Goal: Task Accomplishment & Management: Use online tool/utility

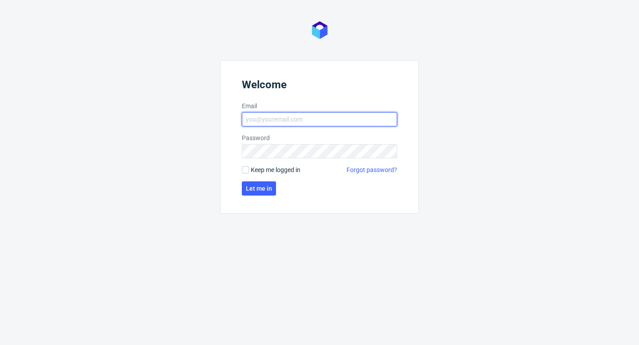
click at [362, 122] on input "Email" at bounding box center [319, 119] width 155 height 14
type input "aleks.ziemkowski@packhelp.com"
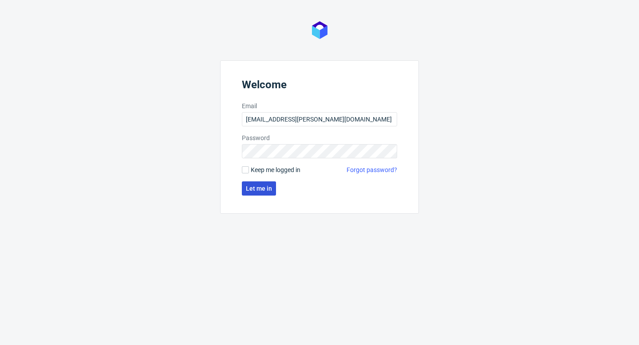
click at [267, 195] on button "Let me in" at bounding box center [259, 188] width 34 height 14
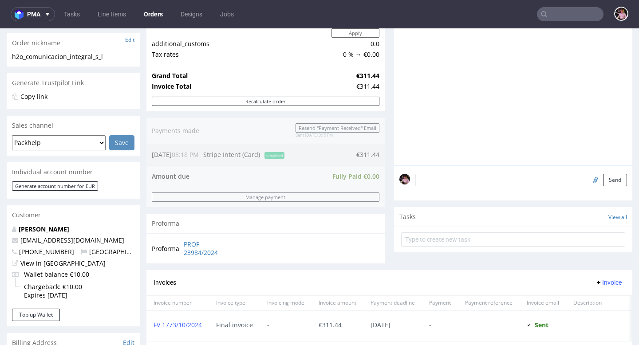
scroll to position [142, 0]
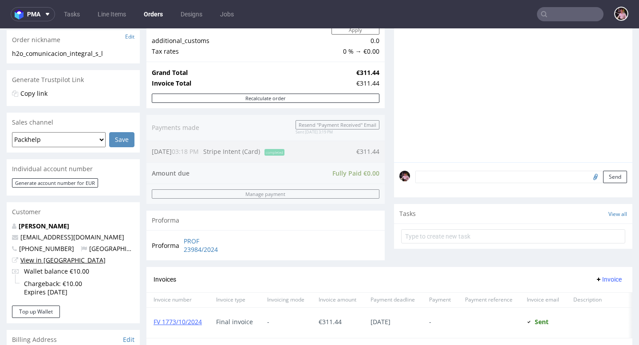
click at [43, 256] on link "View in [GEOGRAPHIC_DATA]" at bounding box center [62, 260] width 85 height 8
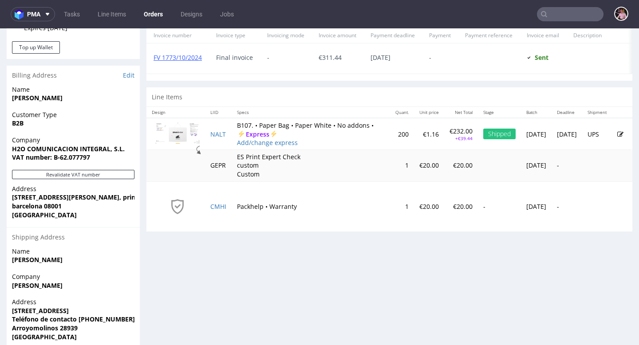
scroll to position [439, 0]
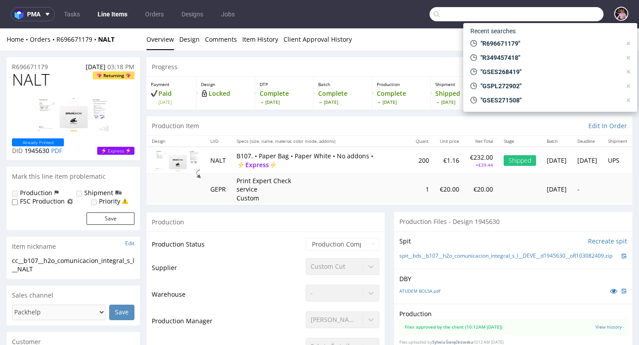
click at [564, 12] on input "text" at bounding box center [516, 14] width 174 height 14
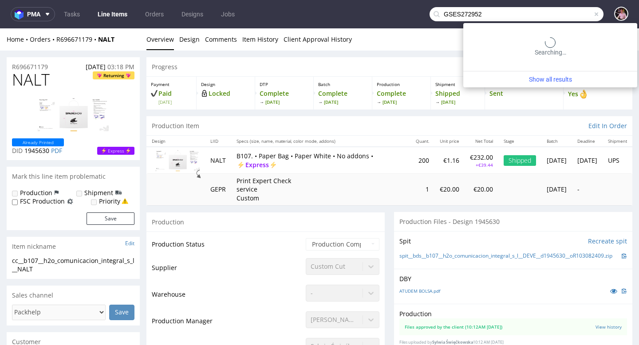
type input "GSES272952"
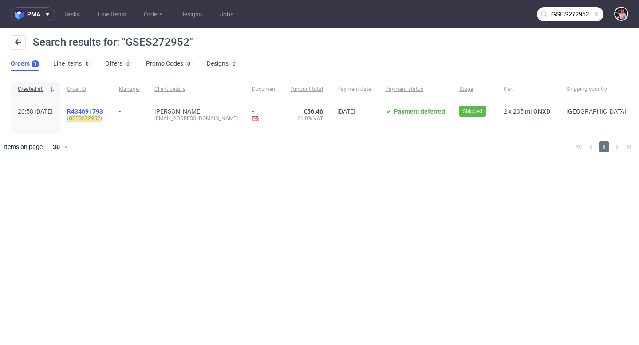
click at [98, 108] on span "R434691793" at bounding box center [85, 111] width 36 height 7
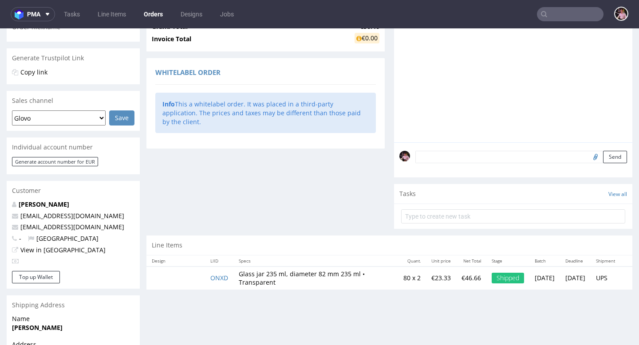
scroll to position [229, 0]
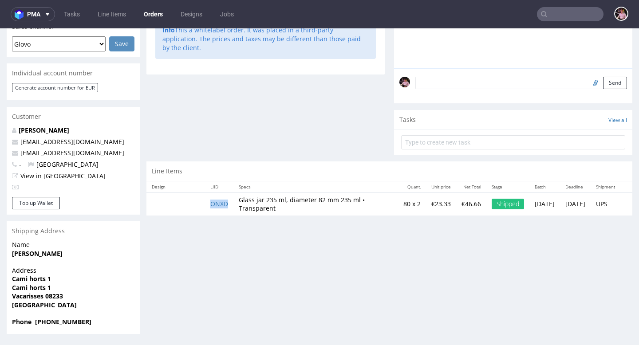
click at [214, 203] on td "ONXD" at bounding box center [219, 204] width 28 height 23
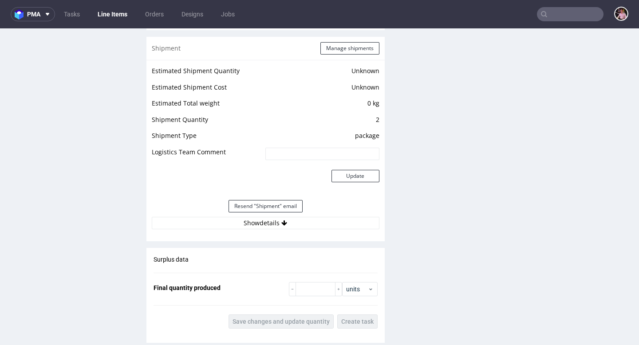
scroll to position [711, 0]
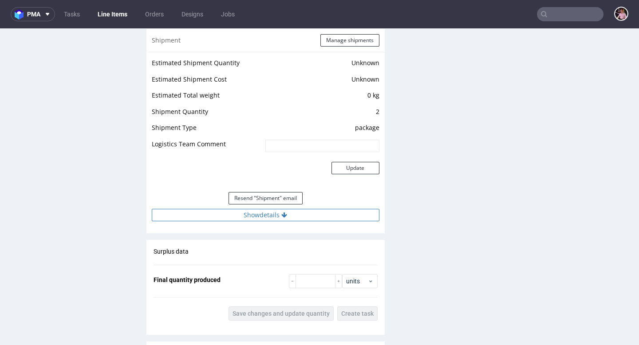
click at [321, 221] on button "Show details" at bounding box center [266, 215] width 228 height 12
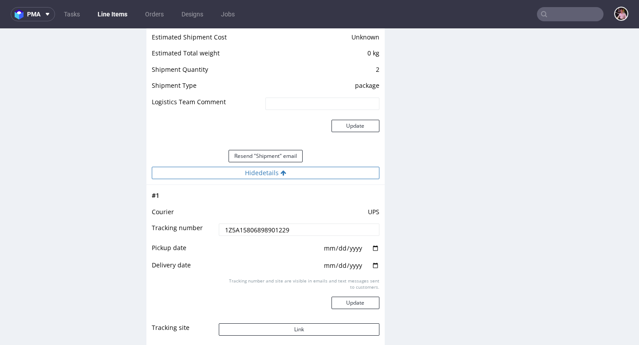
scroll to position [764, 0]
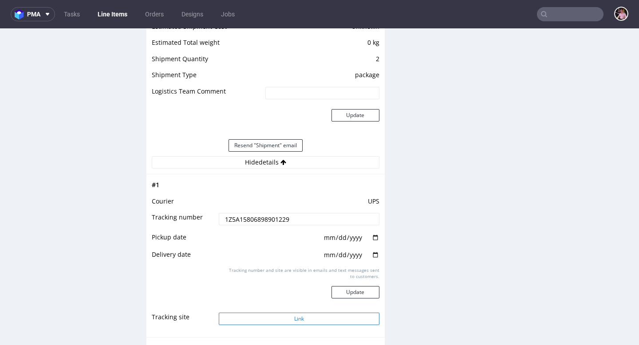
click at [292, 325] on button "Link" at bounding box center [299, 319] width 160 height 12
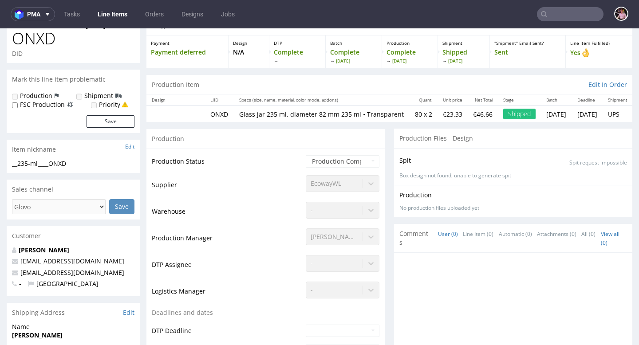
scroll to position [0, 0]
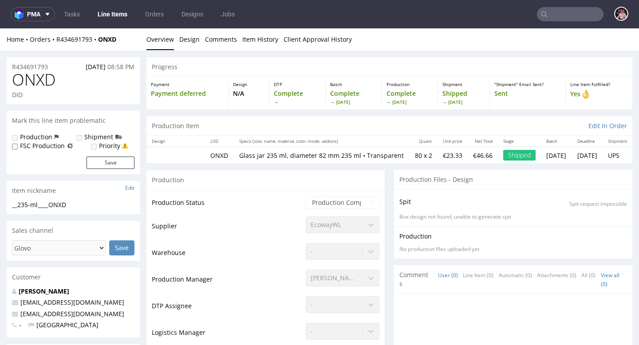
click at [559, 19] on input "text" at bounding box center [570, 14] width 67 height 14
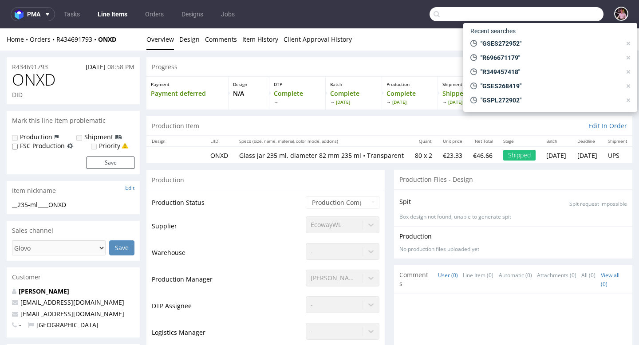
paste input "R723291161"
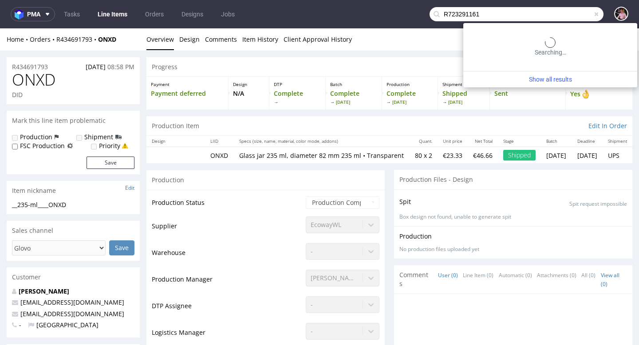
type input "R723291161"
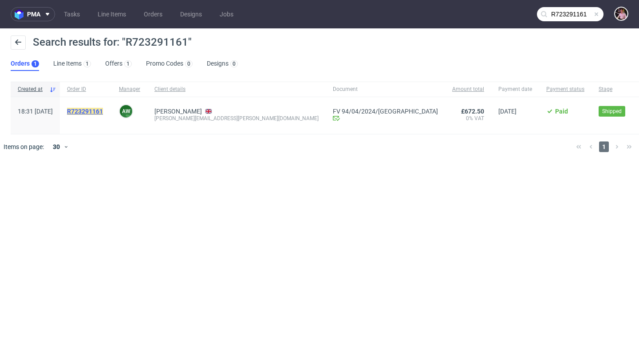
click at [103, 110] on mark "R723291161" at bounding box center [85, 111] width 36 height 7
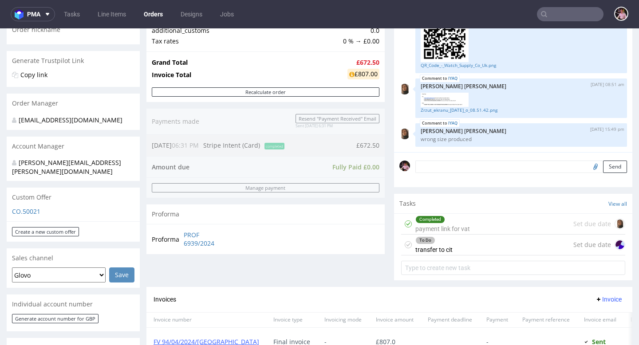
scroll to position [173, 0]
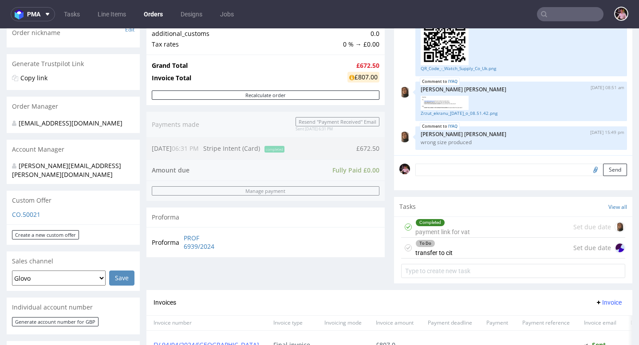
click at [569, 20] on input "text" at bounding box center [570, 14] width 67 height 14
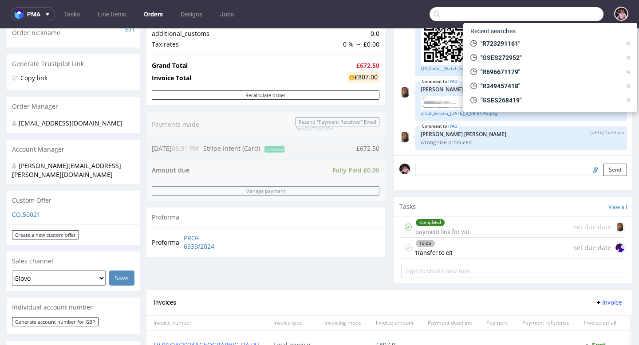
paste input "GSES268419"
type input "GSES268419"
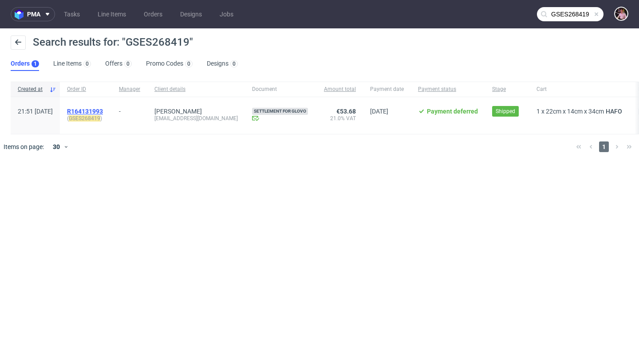
click at [103, 109] on span "R164131993" at bounding box center [85, 111] width 36 height 7
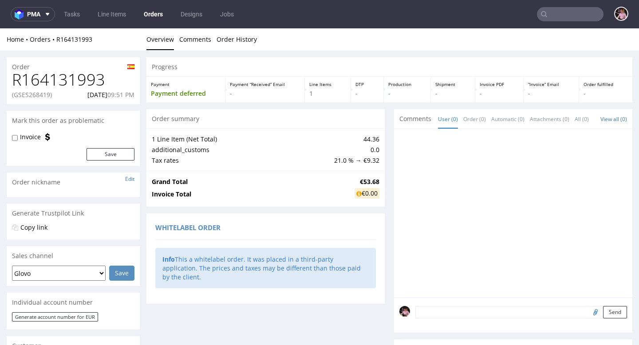
click at [50, 79] on h1 "R164131993" at bounding box center [73, 80] width 122 height 18
copy h1 "R164131993"
click at [73, 39] on link "R164131993" at bounding box center [74, 39] width 36 height 8
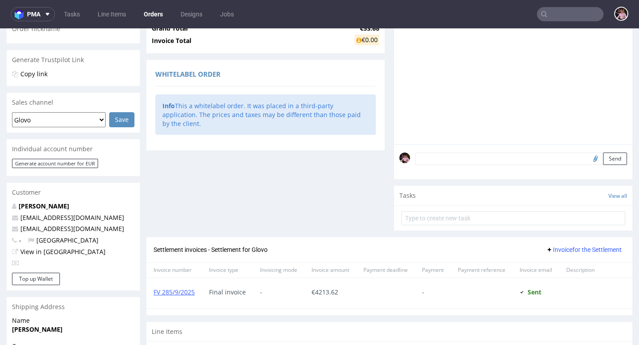
scroll to position [255, 0]
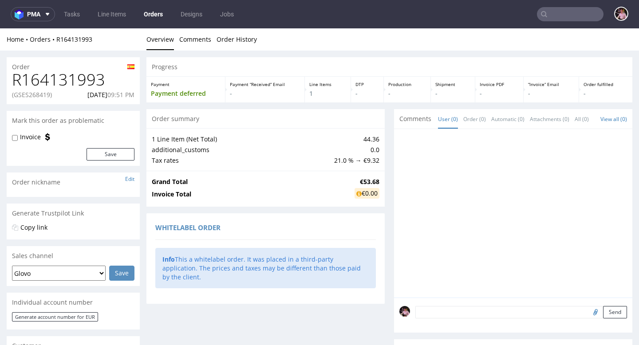
click at [33, 94] on p "(GSES268419)" at bounding box center [32, 94] width 40 height 9
copy p "GSES268419"
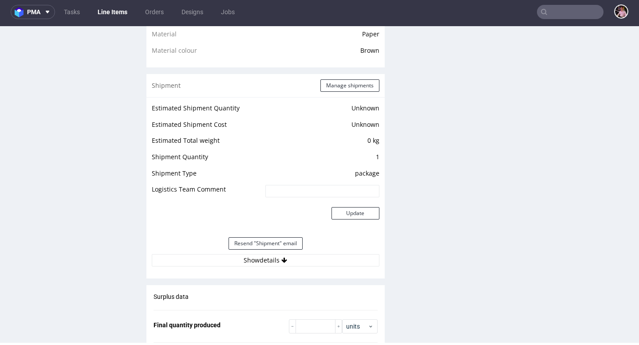
scroll to position [683, 0]
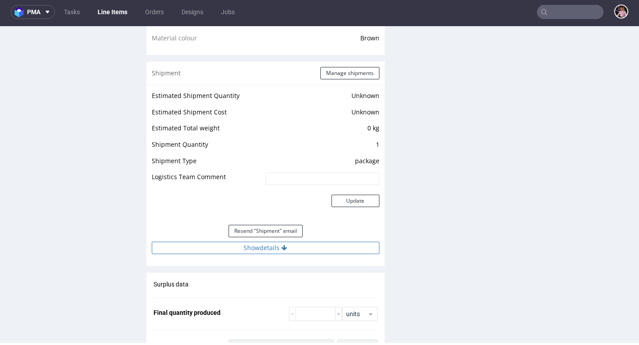
click at [253, 250] on button "Show details" at bounding box center [266, 248] width 228 height 12
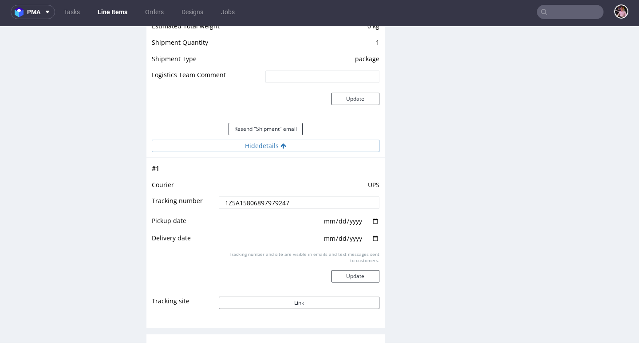
scroll to position [889, 0]
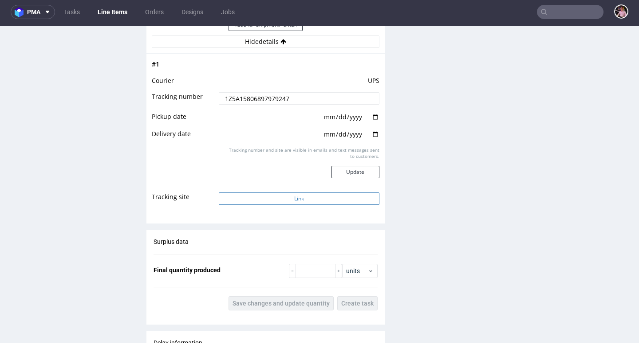
click at [311, 197] on button "Link" at bounding box center [299, 199] width 160 height 12
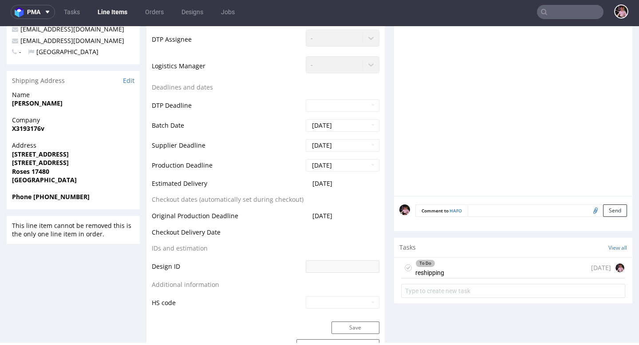
scroll to position [297, 0]
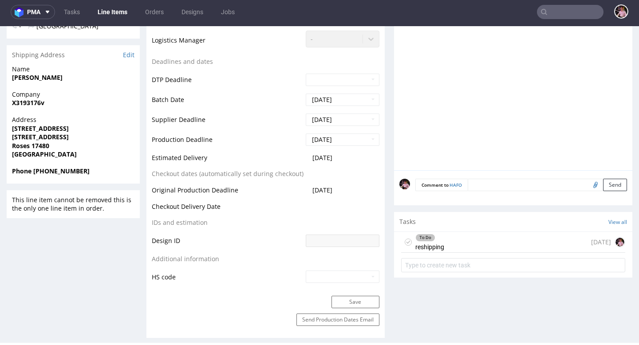
click at [536, 244] on div "To Do reshipping 22 days ago" at bounding box center [513, 242] width 224 height 21
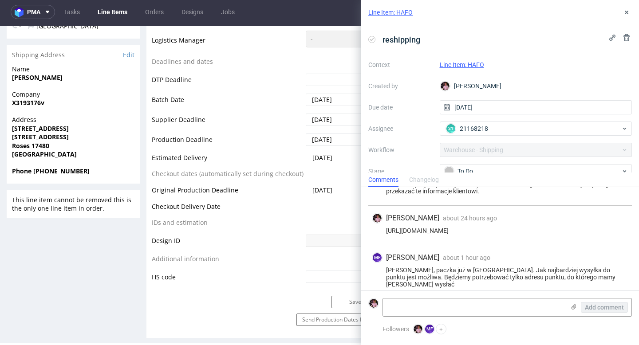
scroll to position [215, 0]
click at [624, 15] on icon at bounding box center [626, 12] width 7 height 7
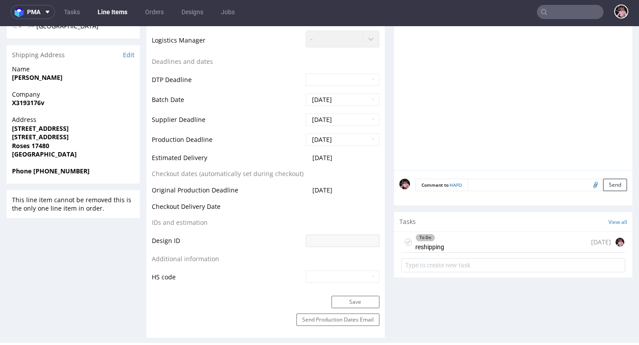
click at [574, 6] on input "text" at bounding box center [570, 12] width 67 height 14
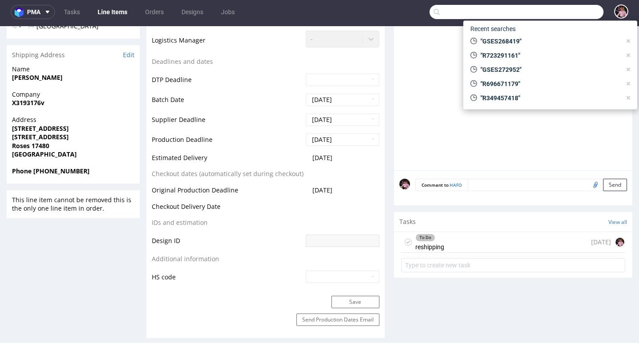
paste input "R178363265"
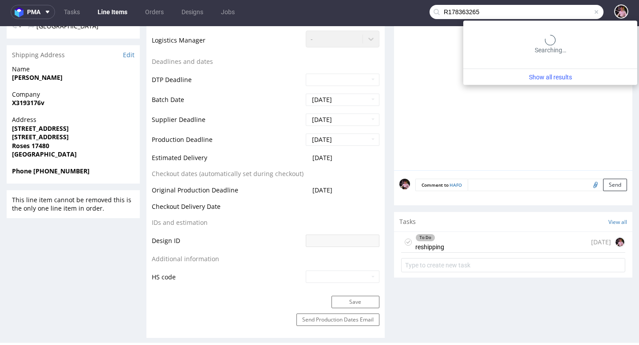
type input "R178363265"
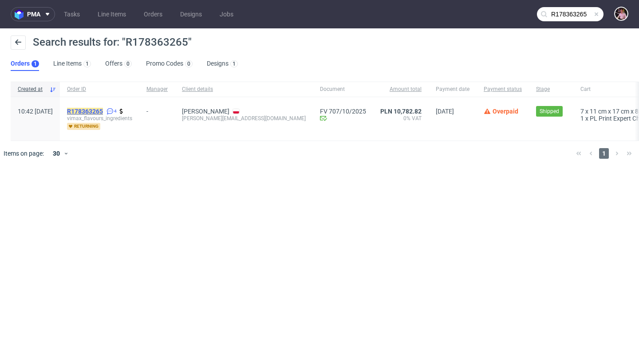
click at [103, 108] on mark "R178363265" at bounding box center [85, 111] width 36 height 7
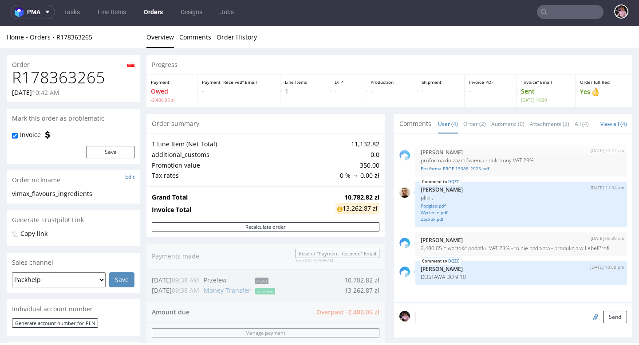
click at [84, 76] on h1 "R178363265" at bounding box center [73, 78] width 122 height 18
copy h1 "R178363265"
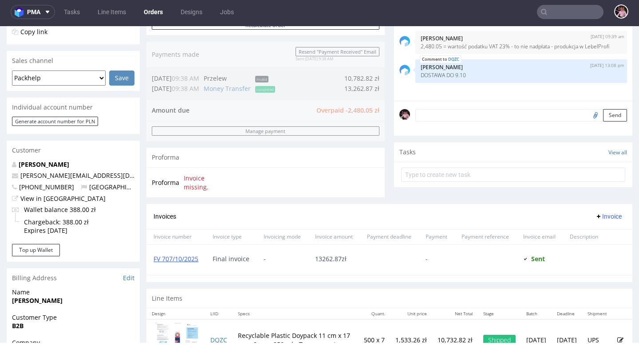
scroll to position [249, 0]
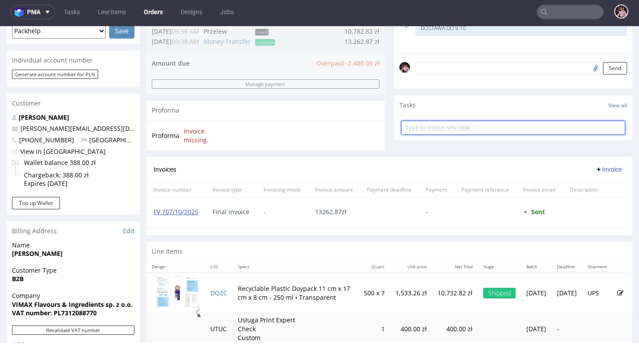
click at [444, 133] on input "text" at bounding box center [513, 128] width 224 height 14
type input "refund"
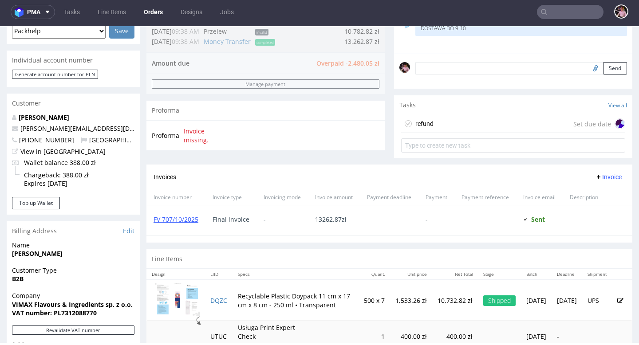
click at [455, 127] on div "refund Set due date" at bounding box center [513, 124] width 224 height 18
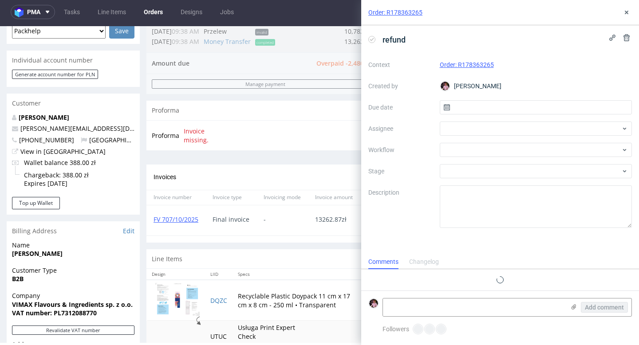
scroll to position [7, 0]
click at [479, 117] on div "Context Order: R178363265 Created by Aleks Ziemkowski Due date Assignee Workflo…" at bounding box center [500, 143] width 264 height 170
click at [476, 108] on input "text" at bounding box center [536, 107] width 193 height 14
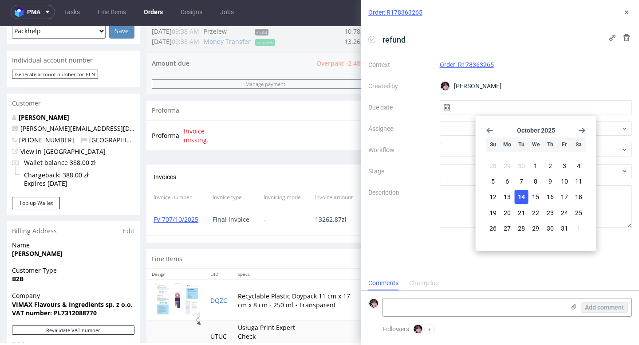
click at [520, 190] on button "14" at bounding box center [522, 197] width 14 height 14
type input "14/10/2025"
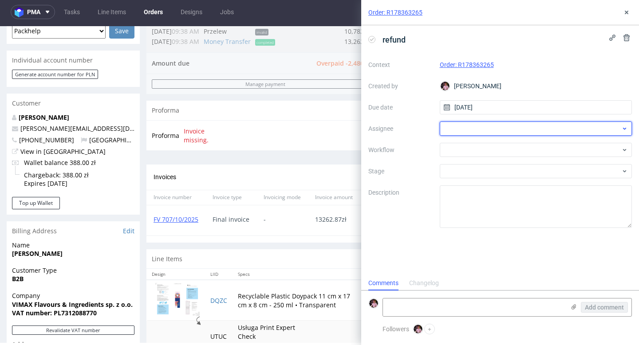
click at [472, 130] on div at bounding box center [536, 129] width 193 height 14
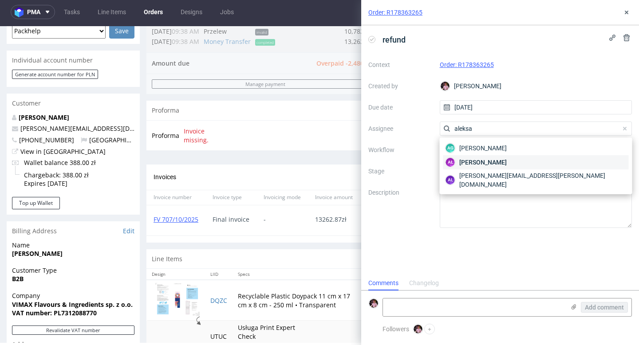
type input "aleksa"
click at [498, 157] on div "AŁ Aleksandra Łętowska" at bounding box center [535, 162] width 185 height 14
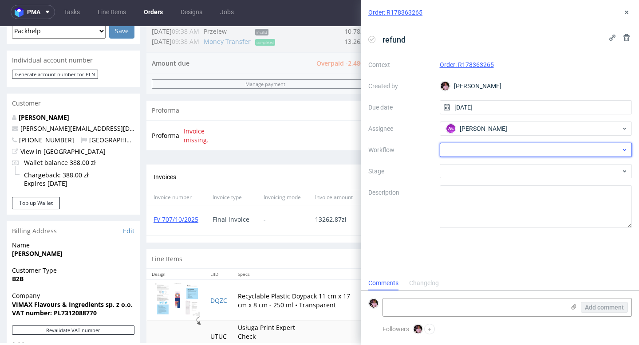
click at [475, 145] on div at bounding box center [536, 150] width 193 height 14
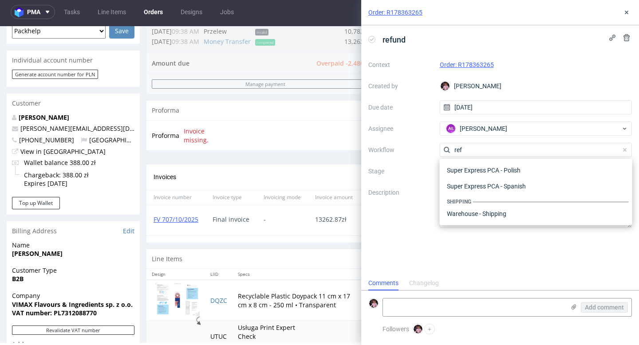
scroll to position [48, 0]
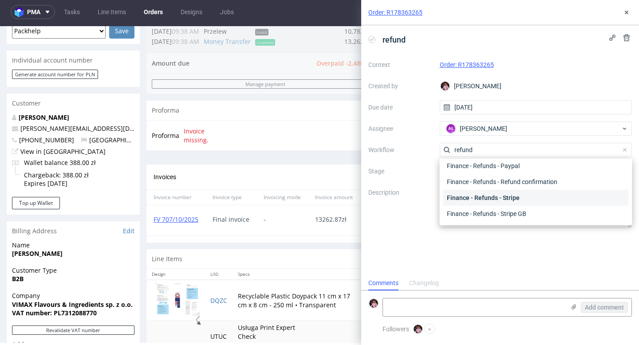
type input "refund"
click at [505, 191] on div "Finance - Refunds - Stripe" at bounding box center [535, 198] width 185 height 16
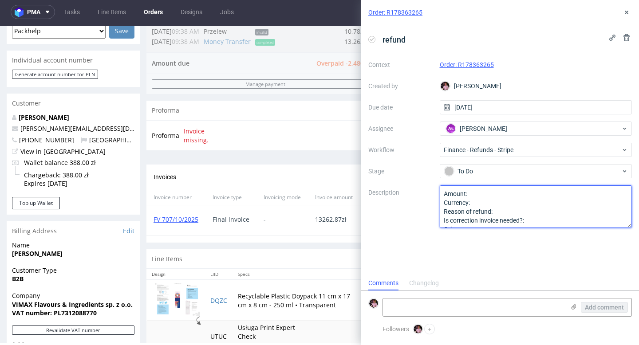
click at [482, 193] on textarea "Amount: Currency: Reason of refund: Is correction invoice needed?: Other:" at bounding box center [536, 206] width 193 height 43
click at [496, 203] on textarea "Amount: Currency: Reason of refund: Is correction invoice needed?: Other:" at bounding box center [536, 206] width 193 height 43
click at [510, 213] on textarea "Amount: Currency: Reason of refund: Is correction invoice needed?: Other:" at bounding box center [536, 206] width 193 height 43
click at [539, 212] on textarea "Amount: Currency: Reason of refund: Is correction invoice needed?: Other:" at bounding box center [536, 206] width 193 height 43
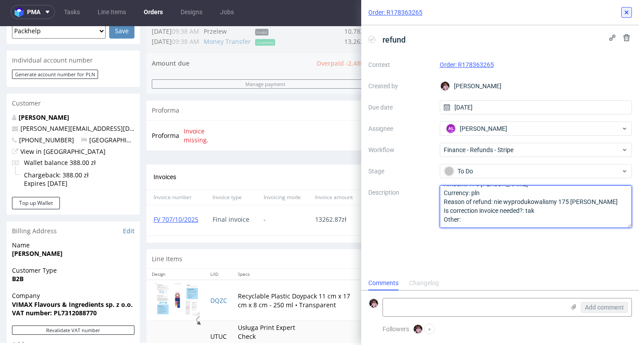
type textarea "Amount: 175 pudelek Currency: pln Reason of refund: nie wyprodukowalismy 175 pu…"
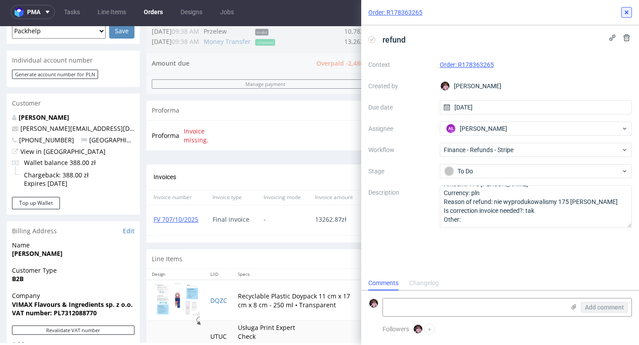
click at [629, 11] on icon at bounding box center [626, 12] width 7 height 7
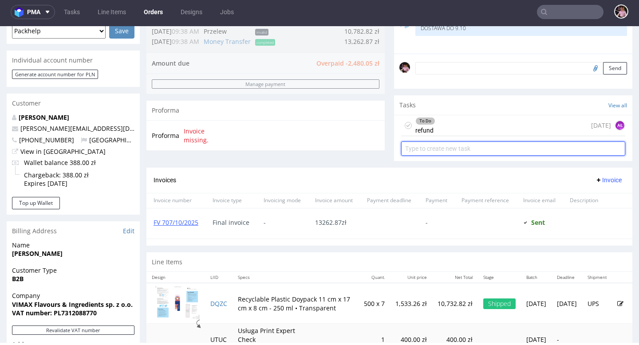
click at [465, 153] on input "text" at bounding box center [513, 149] width 224 height 14
type input "correction"
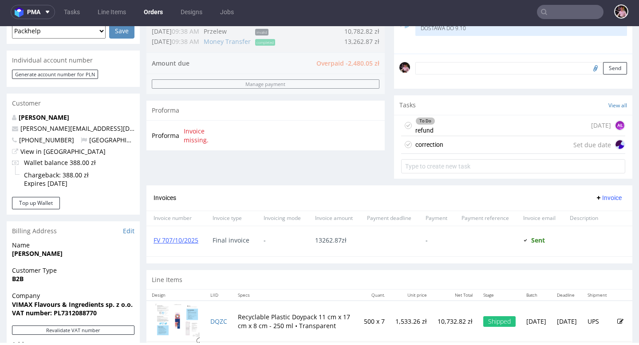
click at [468, 154] on div "correction Set due date" at bounding box center [513, 145] width 224 height 18
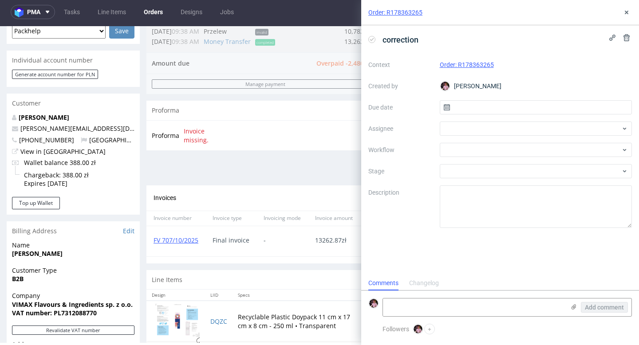
scroll to position [7, 0]
click at [472, 102] on input "text" at bounding box center [536, 107] width 193 height 14
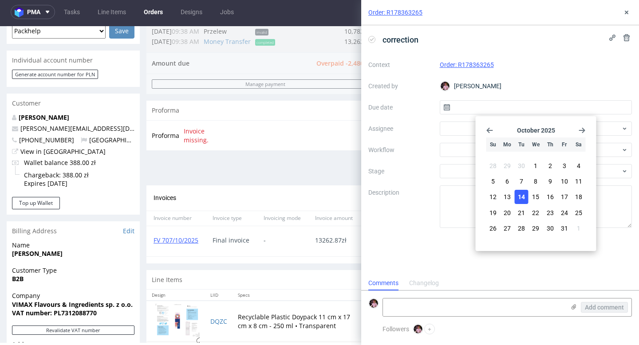
click at [523, 196] on span "14" at bounding box center [521, 197] width 7 height 9
type input "14/10/2025"
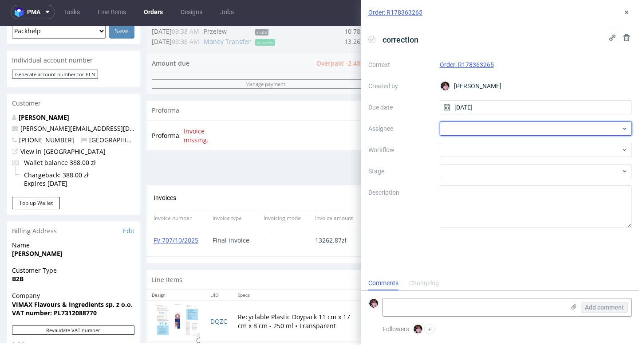
click at [457, 131] on div at bounding box center [536, 129] width 193 height 14
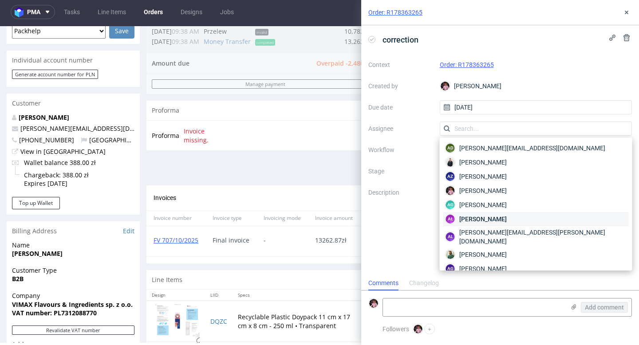
click at [490, 218] on span "Aleksandra Łętowska" at bounding box center [482, 219] width 47 height 9
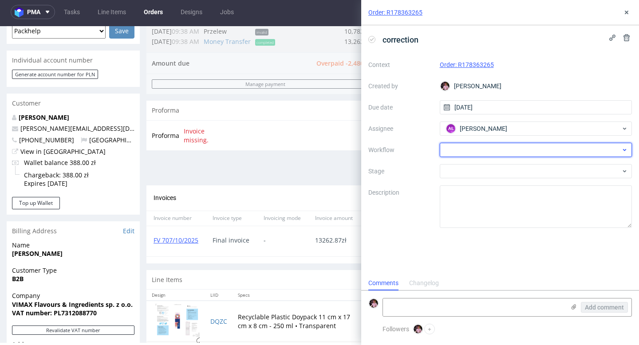
click at [471, 151] on div at bounding box center [536, 150] width 193 height 14
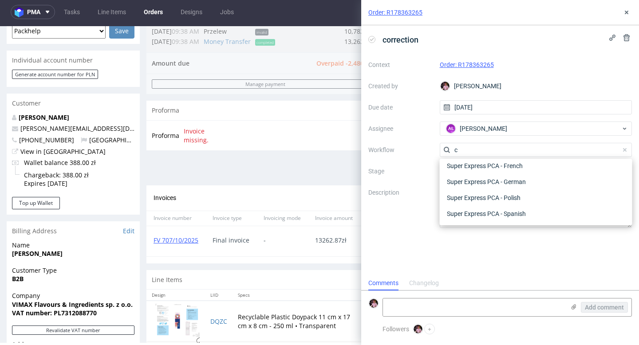
scroll to position [0, 0]
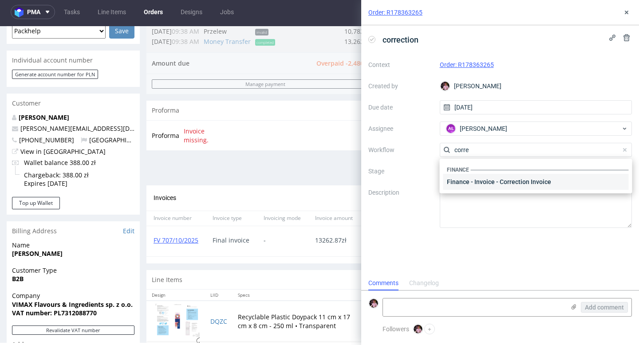
type input "corre"
click at [489, 182] on div "Finance - Invoice - Correction Invoice" at bounding box center [535, 182] width 185 height 16
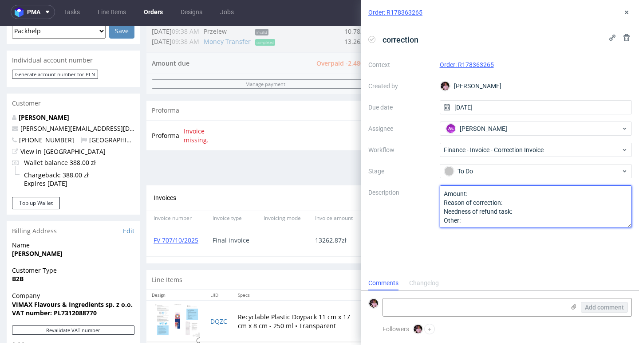
click at [477, 192] on textarea "Amount: Reason of correction: Needness of refund task: Other:" at bounding box center [536, 206] width 193 height 43
type textarea "Amount: jak w refundzie, dzieki Reason of correction: Needness of refund task: …"
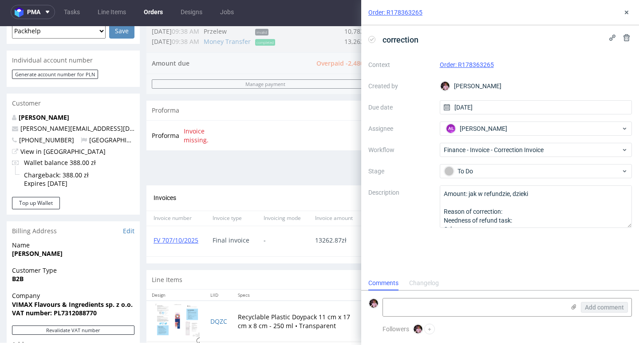
click at [626, 7] on div "Order: R178363265" at bounding box center [500, 12] width 278 height 25
click at [625, 15] on icon at bounding box center [626, 12] width 7 height 7
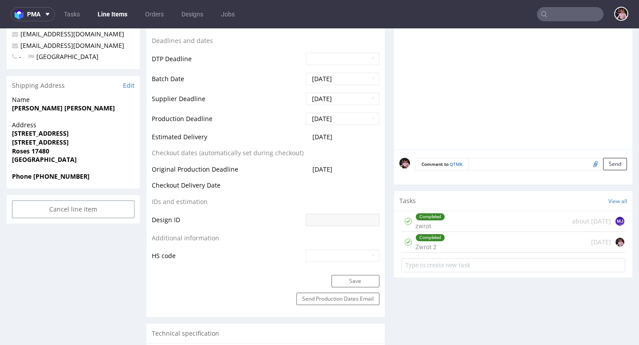
scroll to position [385, 0]
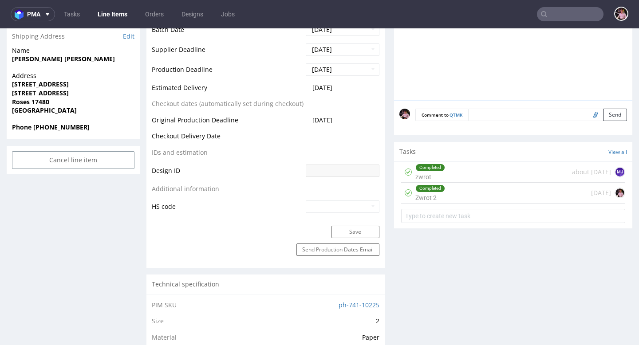
click at [468, 190] on div "Completed Zwrot 2 22 days ago" at bounding box center [513, 193] width 224 height 21
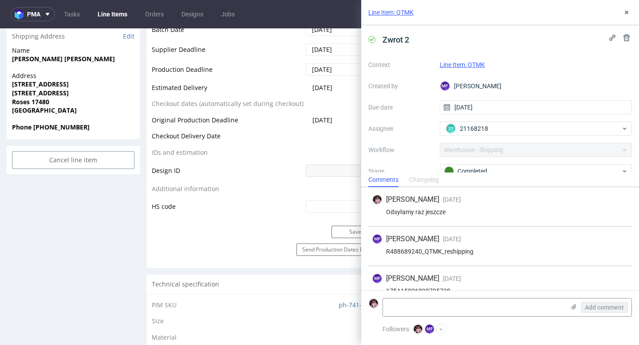
scroll to position [15, 0]
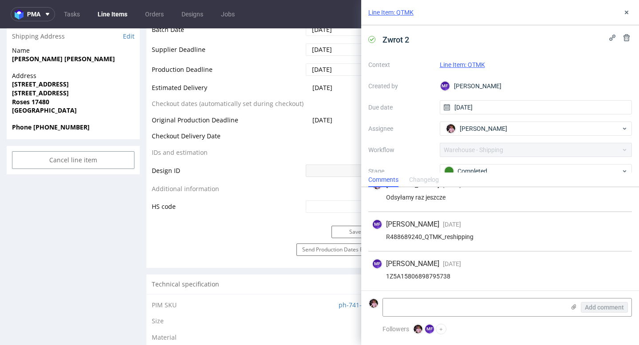
click at [409, 275] on div "1Z5A15806898795738" at bounding box center [500, 276] width 256 height 7
copy div "1Z5A15806898795738"
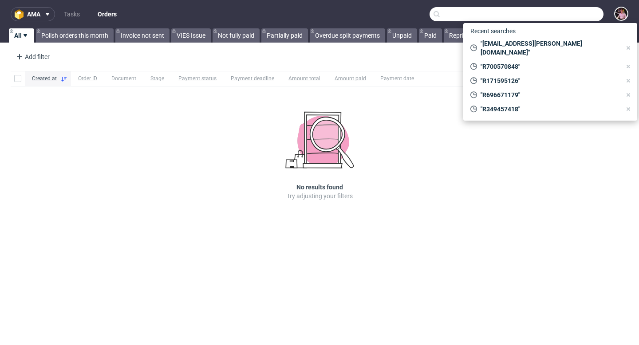
click at [570, 19] on input "text" at bounding box center [516, 14] width 174 height 14
paste input "R887741698"
type input "R887741698"
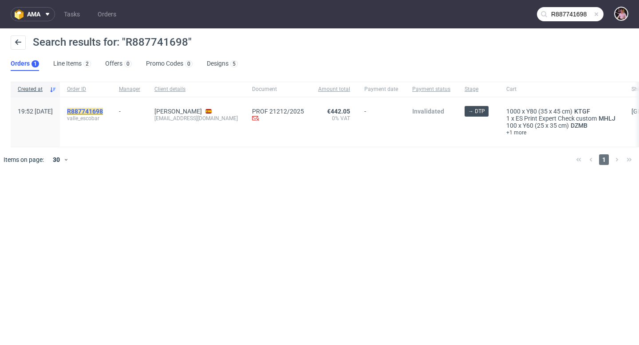
click at [103, 108] on mark "R887741698" at bounding box center [85, 111] width 36 height 7
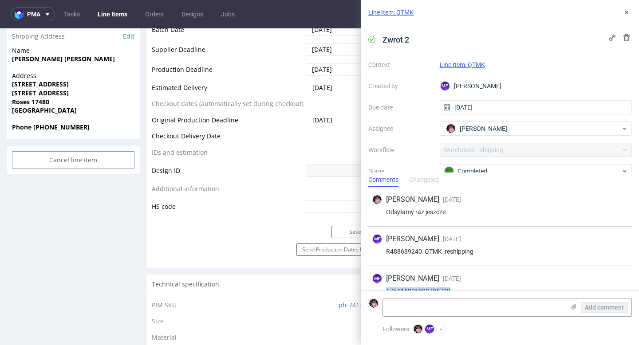
scroll to position [15, 0]
